Goal: Obtain resource: Download file/media

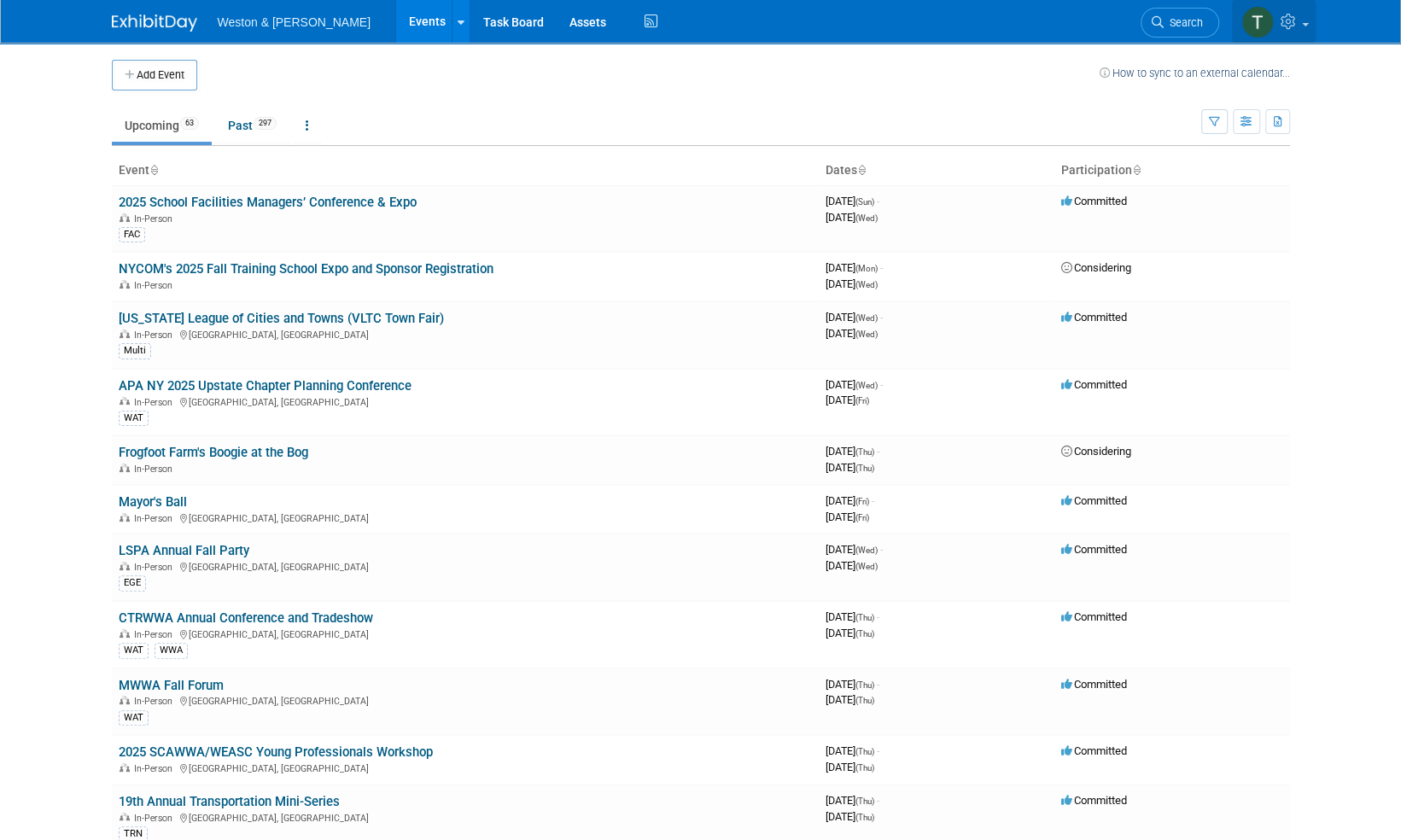
click at [1295, 26] on icon at bounding box center [1290, 21] width 19 height 16
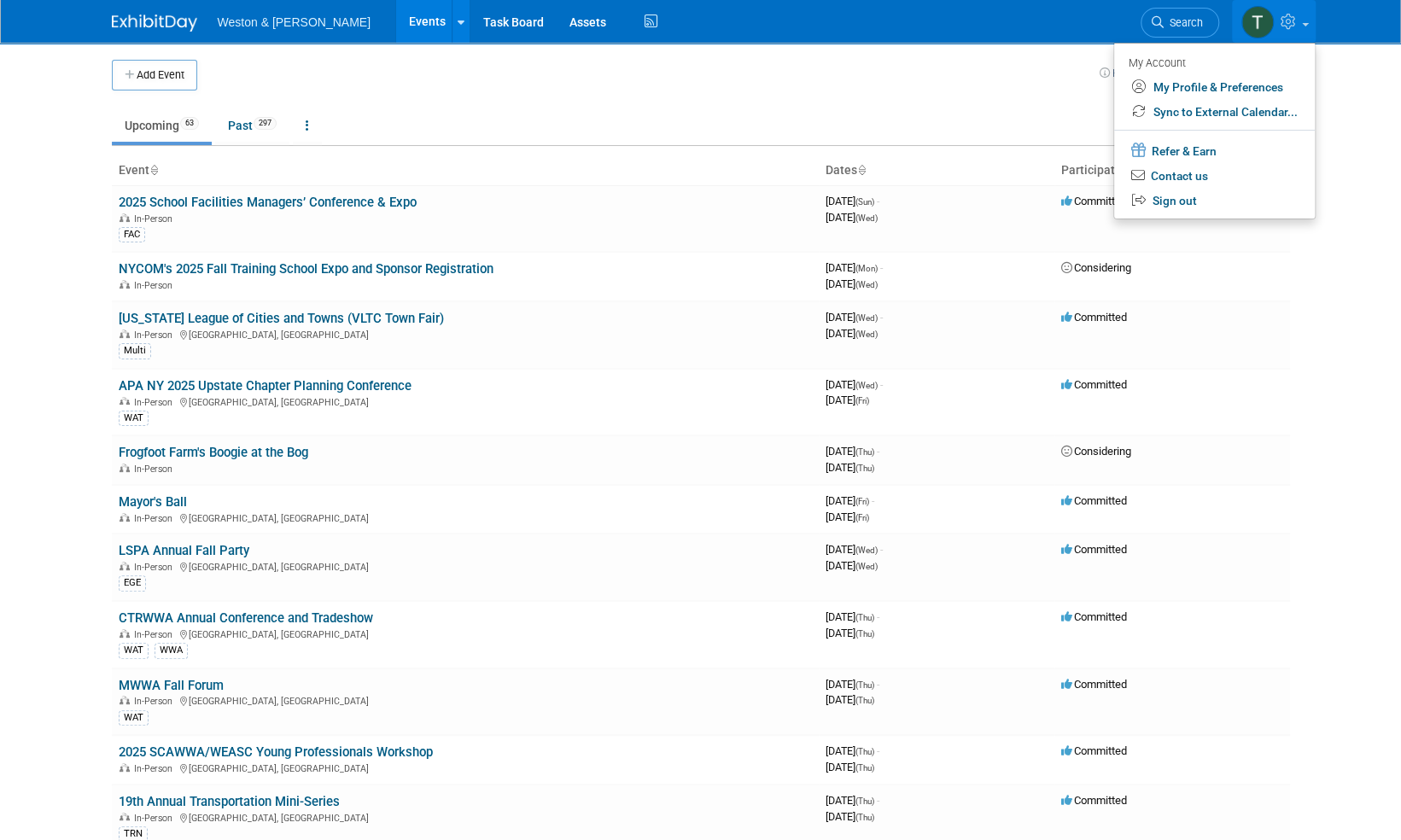
click at [1306, 24] on span at bounding box center [1305, 25] width 6 height 4
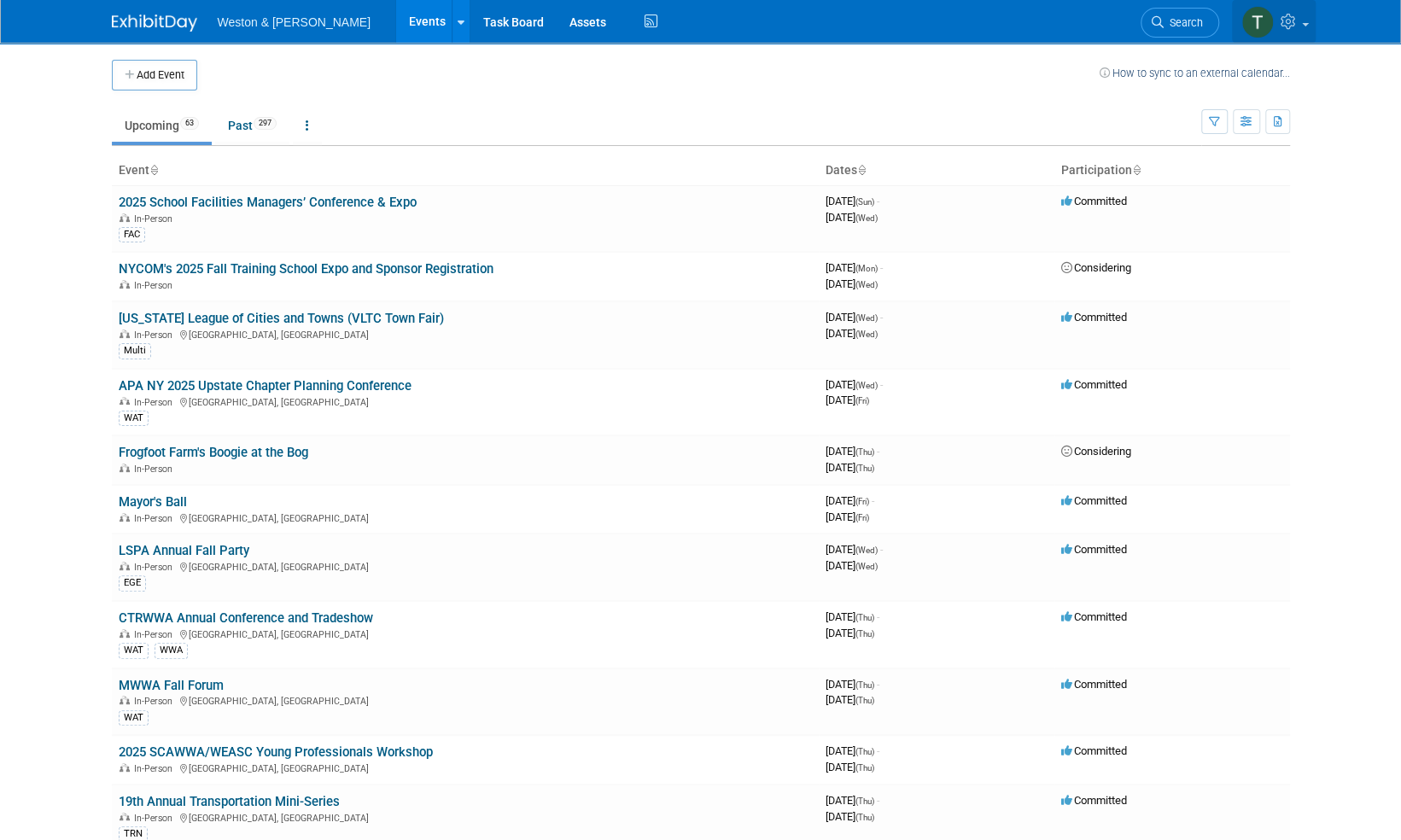
click at [1306, 24] on span at bounding box center [1305, 25] width 6 height 4
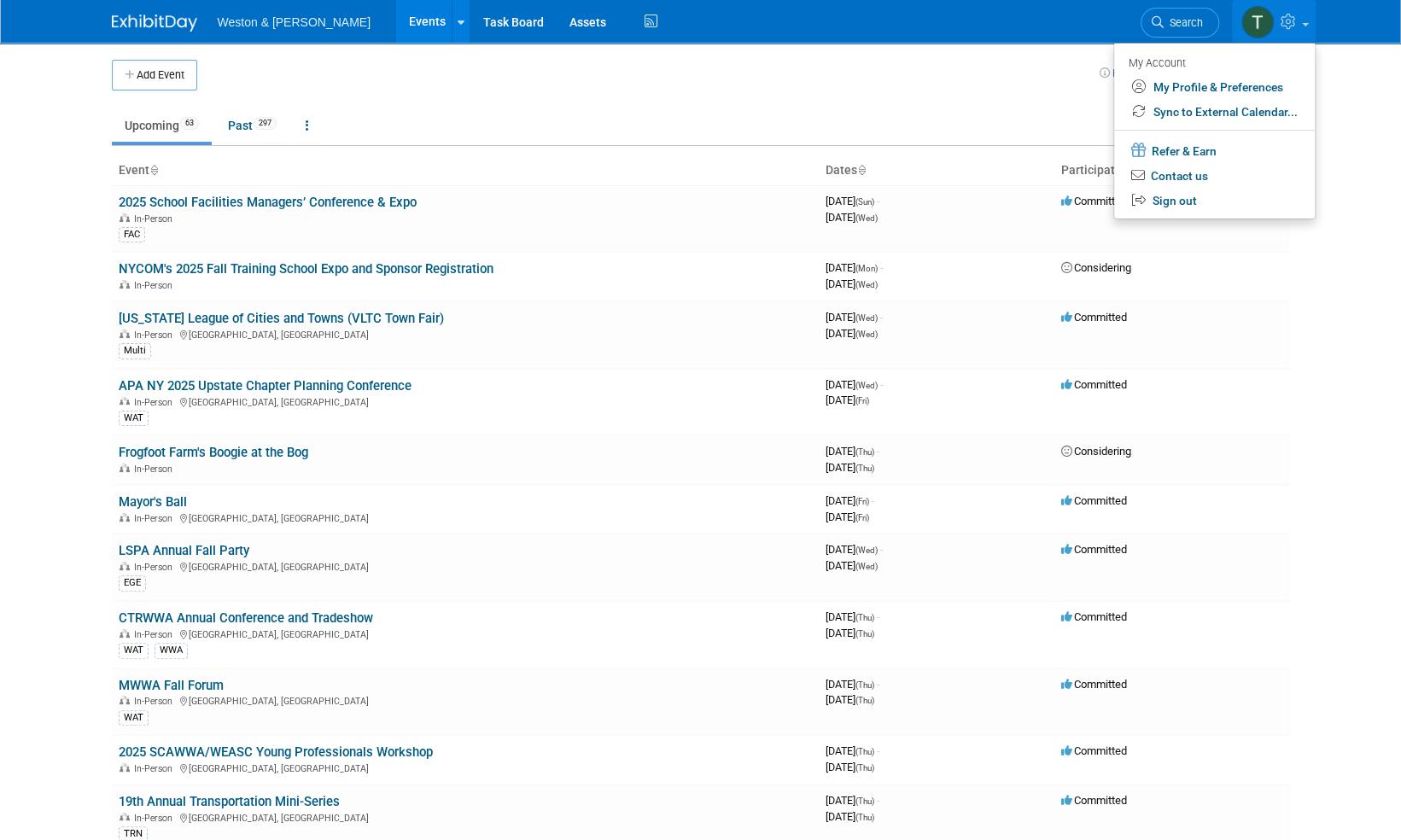
click at [1306, 24] on span at bounding box center [1305, 25] width 6 height 4
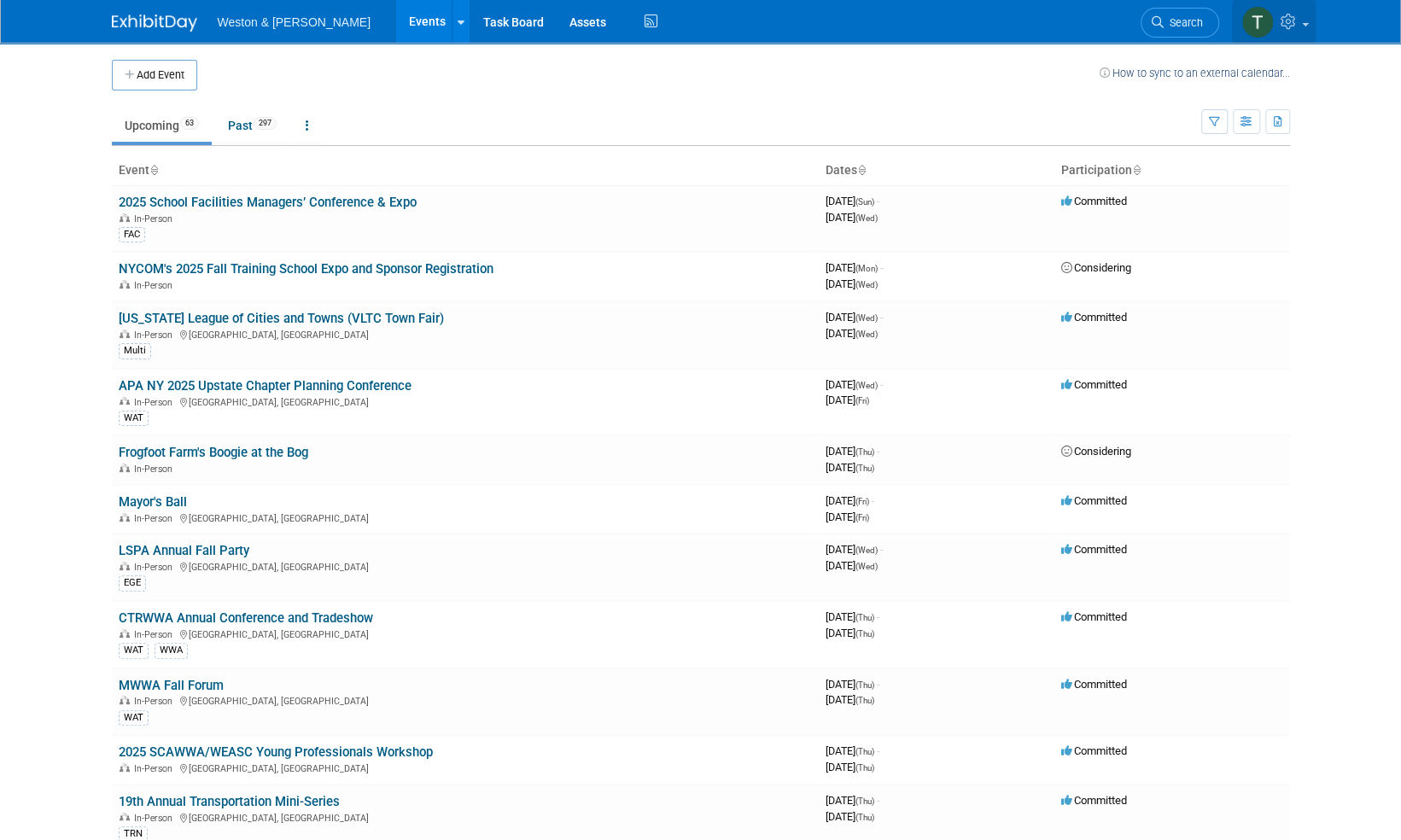
click at [1308, 31] on link at bounding box center [1273, 21] width 83 height 43
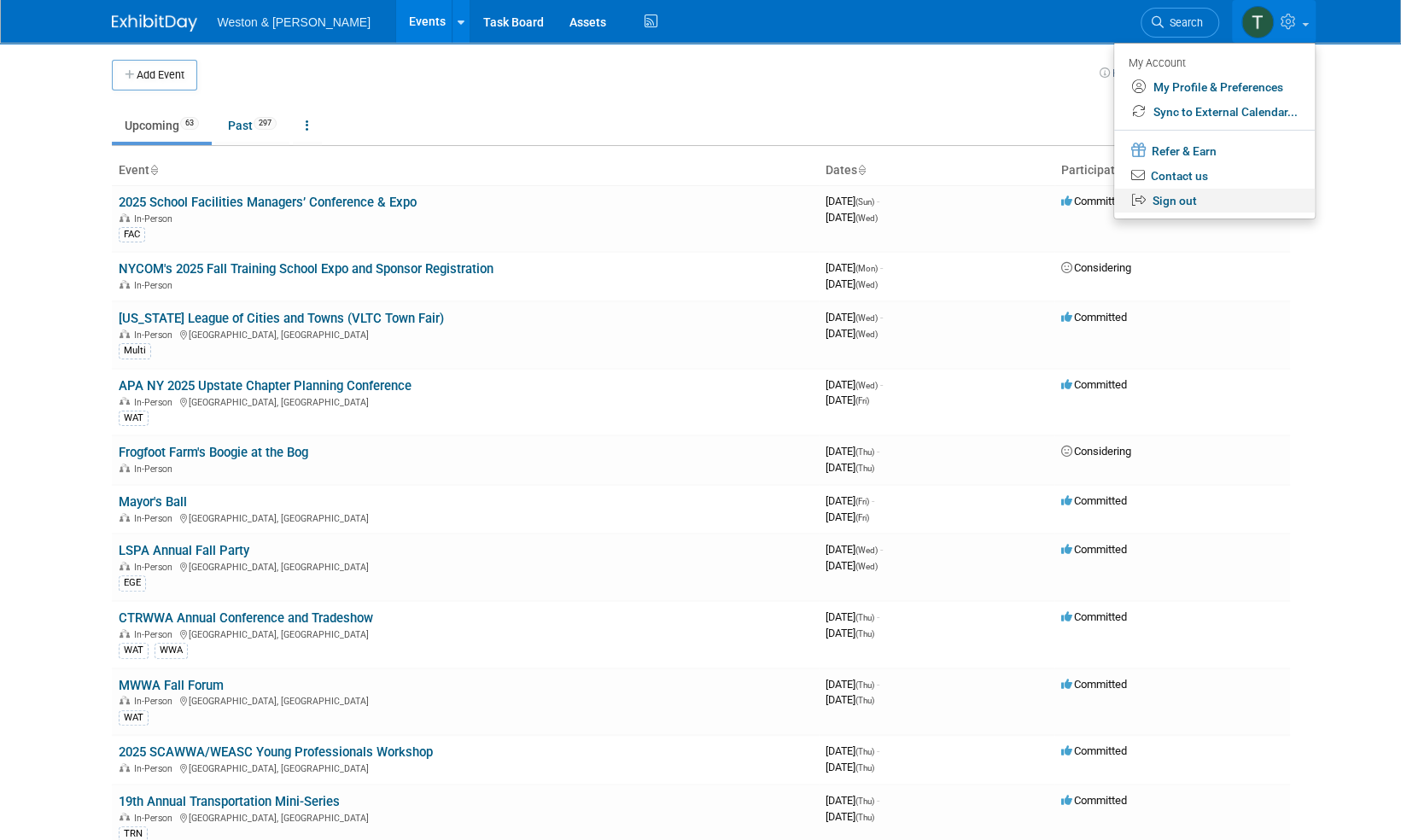
click at [1184, 198] on link "Sign out" at bounding box center [1215, 201] width 201 height 25
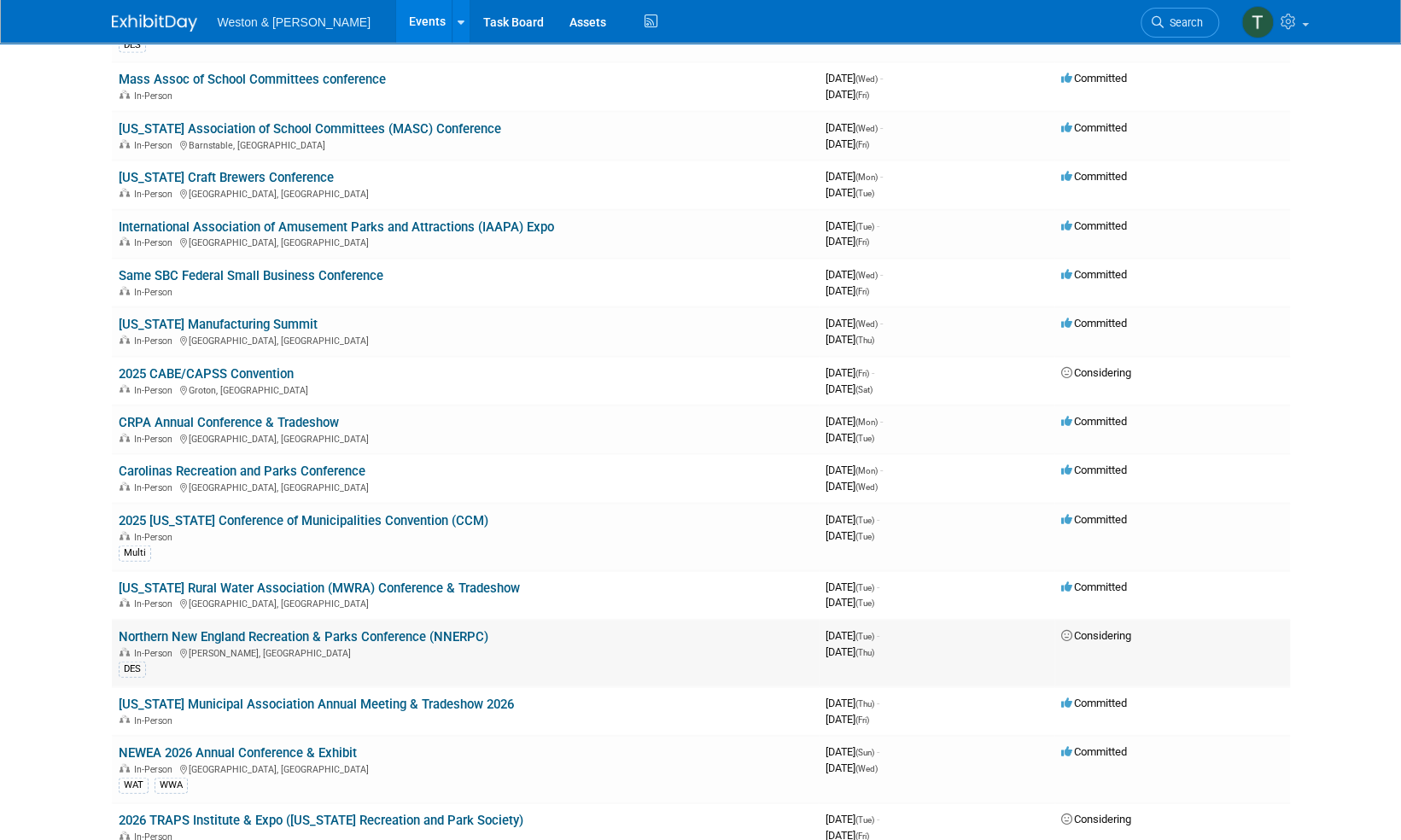
scroll to position [2134, 0]
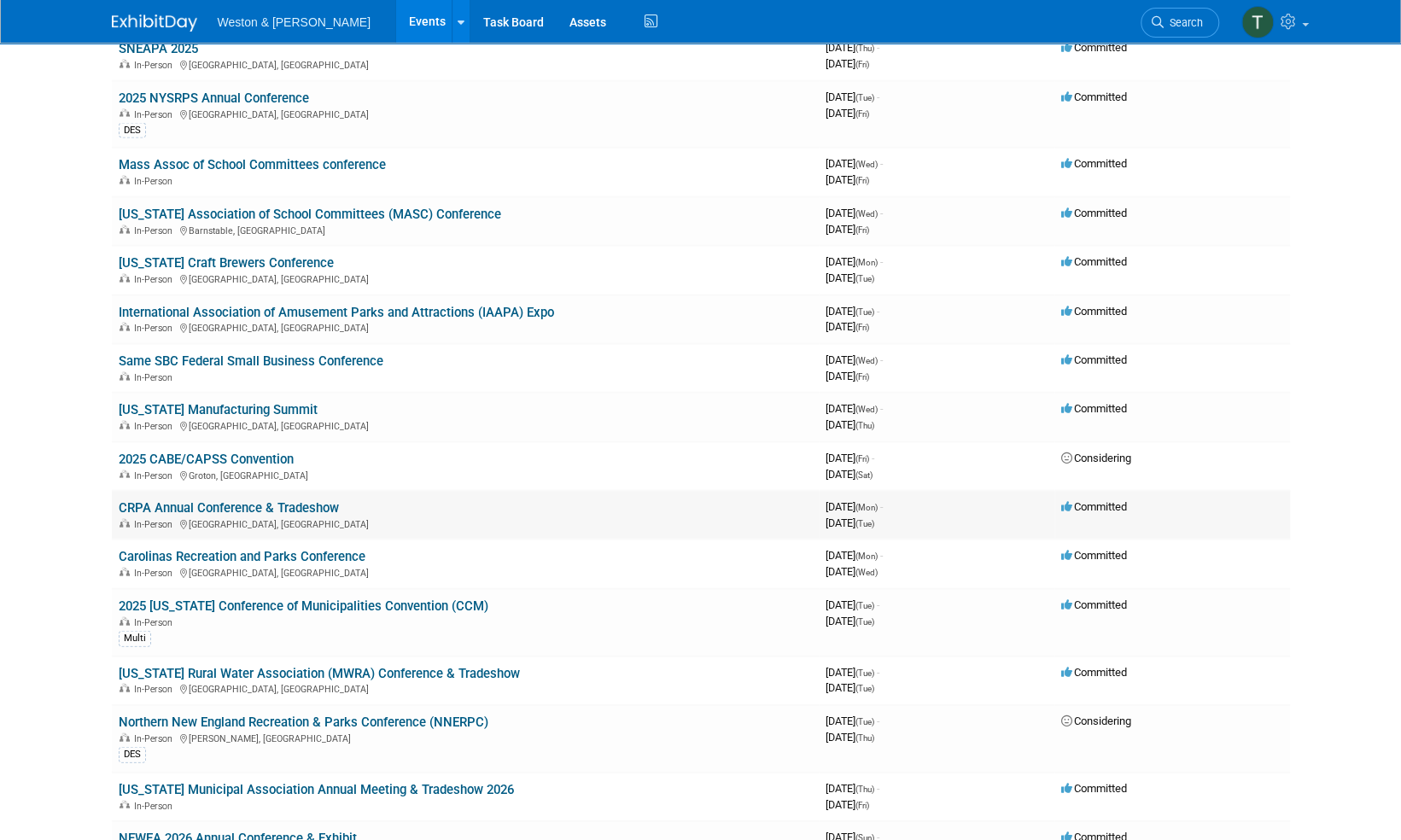
click at [309, 500] on link "CRPA Annual Conference & Tradeshow" at bounding box center [228, 507] width 220 height 16
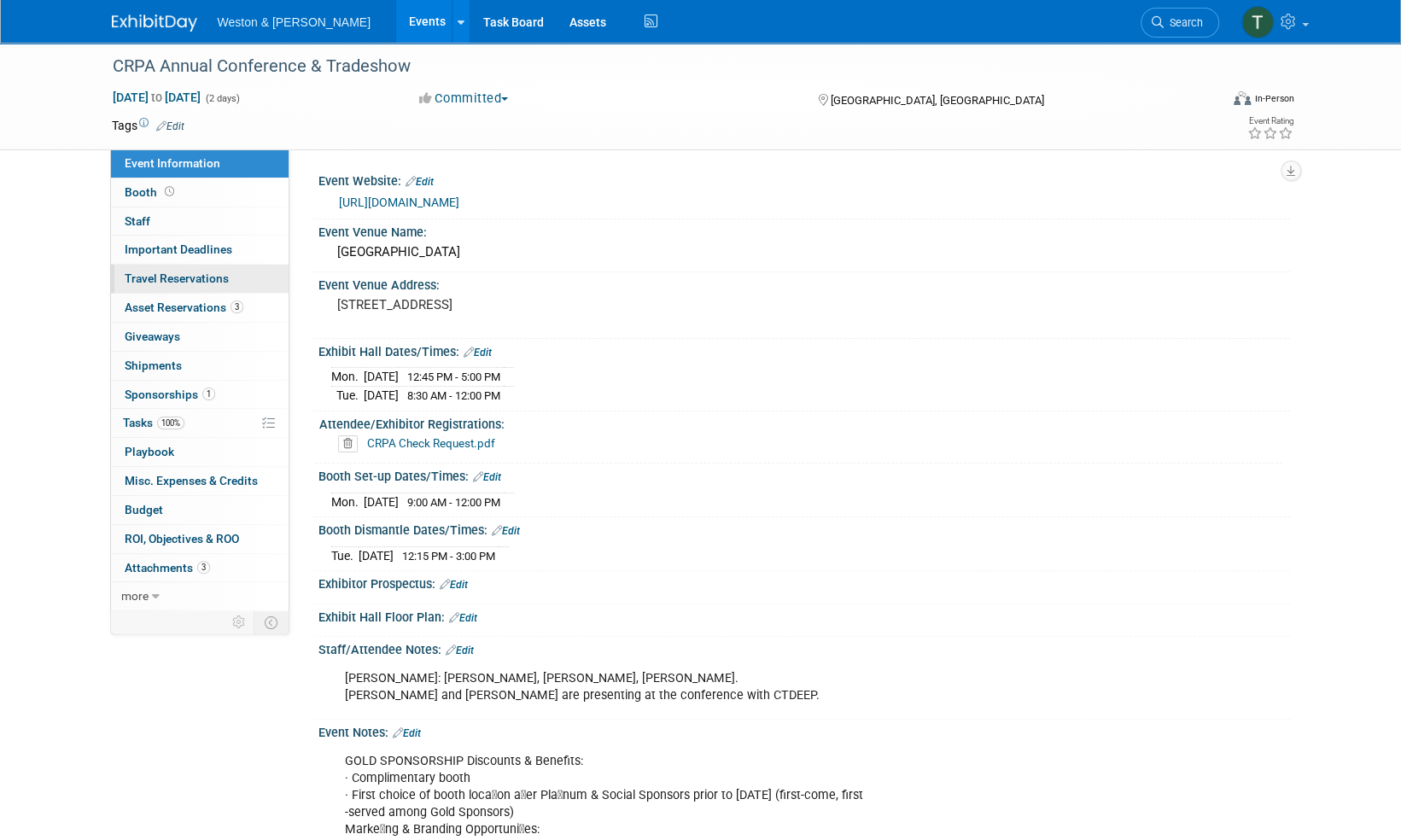
click at [184, 283] on span "Travel Reservations 0" at bounding box center [177, 278] width 105 height 14
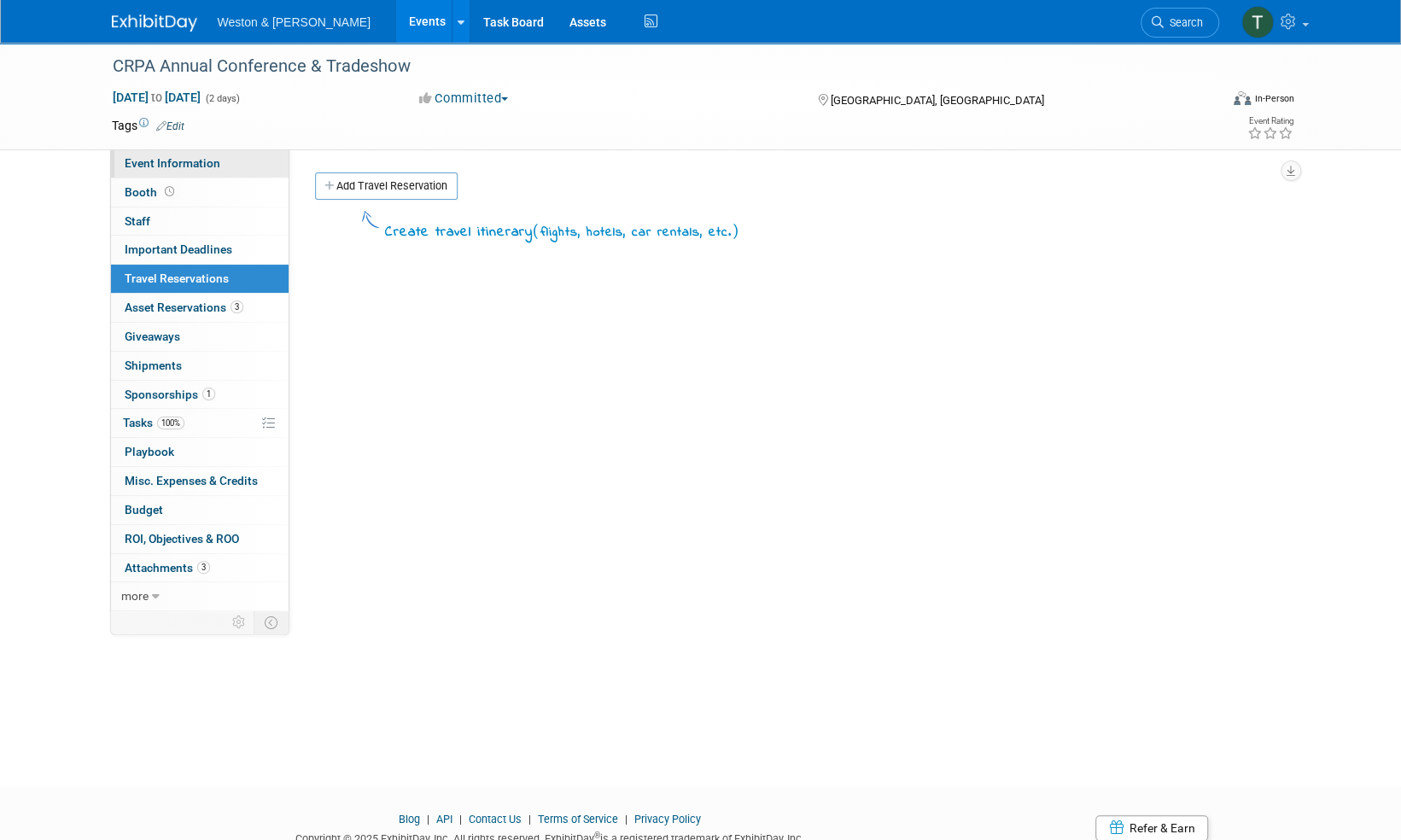
click at [167, 162] on span "Event Information" at bounding box center [172, 162] width 95 height 14
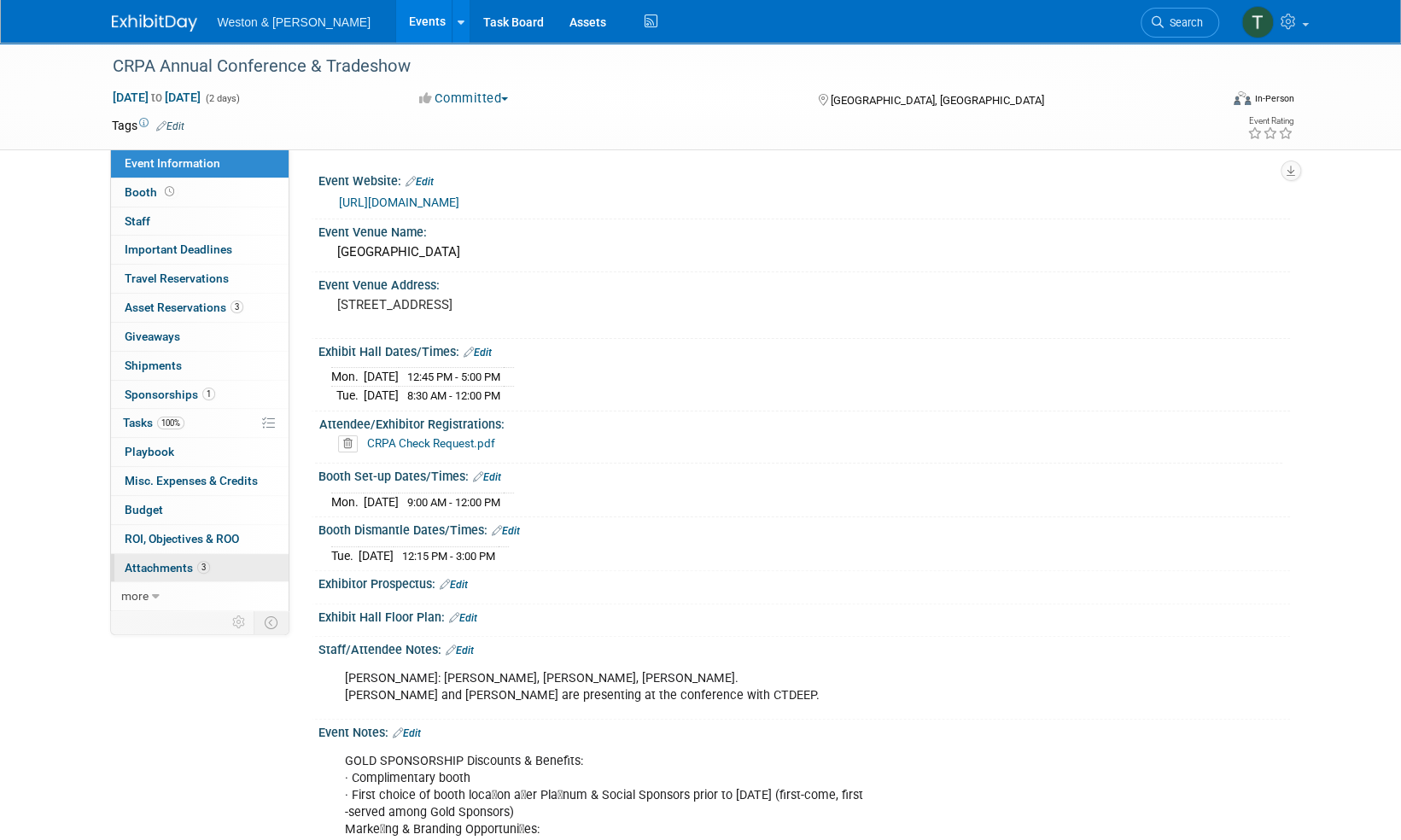
click at [161, 561] on span "Attachments 3" at bounding box center [167, 568] width 85 height 14
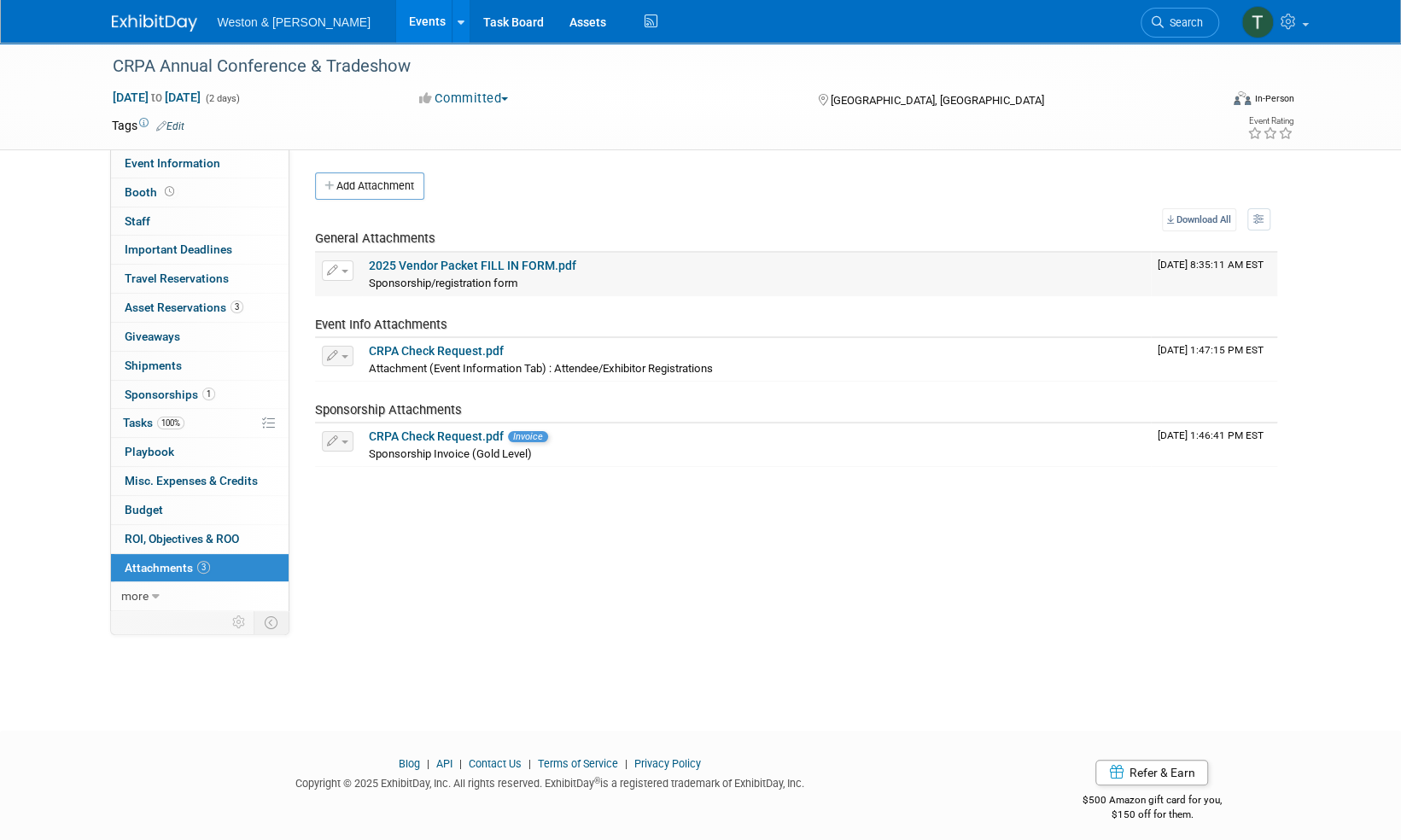
click at [425, 263] on link "2025 Vendor Packet FILL IN FORM.pdf" at bounding box center [473, 265] width 207 height 14
click at [429, 351] on link "CRPA Check Request.pdf" at bounding box center [436, 350] width 135 height 14
click at [436, 437] on link "CRPA Check Request.pdf" at bounding box center [436, 436] width 135 height 14
click at [500, 264] on link "2025 Vendor Packet FILL IN FORM.pdf" at bounding box center [473, 265] width 207 height 14
